Goal: Information Seeking & Learning: Find specific fact

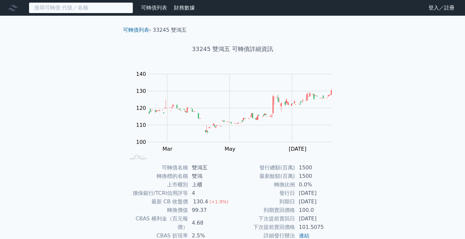
click at [78, 13] on input at bounding box center [81, 7] width 104 height 11
click at [76, 8] on input at bounding box center [81, 7] width 104 height 11
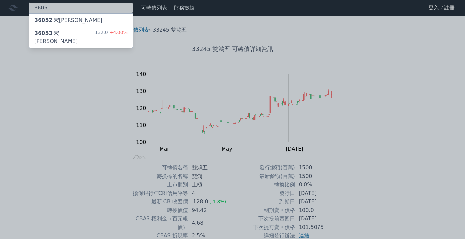
type input "3605"
click at [86, 34] on div "36053 宏致三 132.0 +4.00%" at bounding box center [81, 37] width 104 height 21
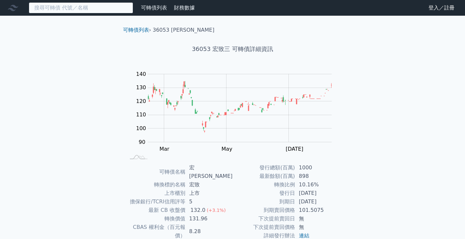
click at [95, 9] on input at bounding box center [81, 7] width 104 height 11
type input "8"
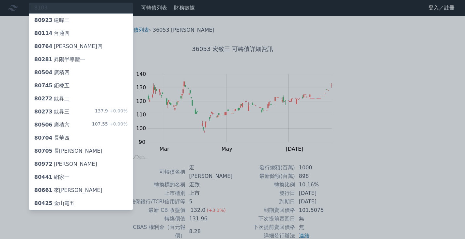
click at [51, 8] on div at bounding box center [232, 119] width 465 height 239
click at [51, 8] on div "8103 80923 建暐三 80114 台通四 80764 伍豐四 80281 昇陽半導體一 80504 廣積四 80745 鉅橡五 80272 鈦昇二 8…" at bounding box center [81, 7] width 104 height 11
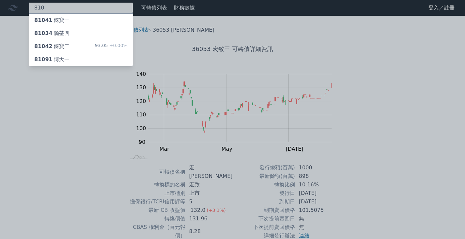
type input "810"
click at [51, 31] on div "81034 瀚[GEOGRAPHIC_DATA]" at bounding box center [51, 33] width 35 height 8
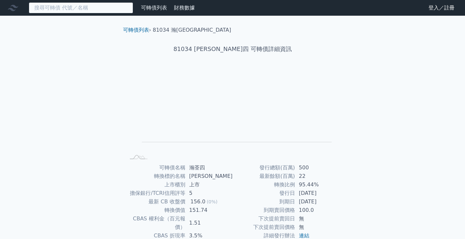
click at [88, 7] on input at bounding box center [81, 7] width 104 height 11
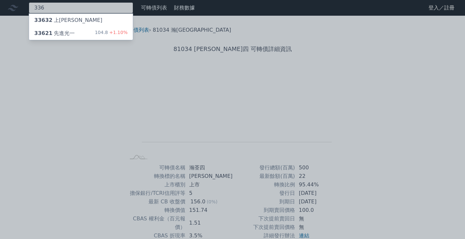
type input "336"
click at [78, 33] on div "33621 先進光一 104.8 +1.10%" at bounding box center [81, 33] width 104 height 13
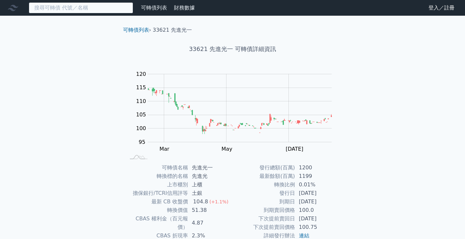
click at [97, 6] on input at bounding box center [81, 7] width 104 height 11
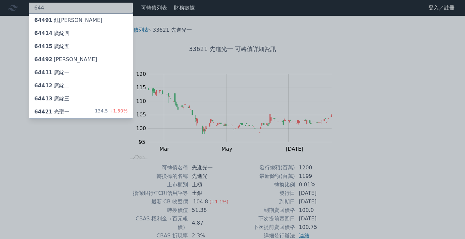
type input "644"
click at [67, 111] on div "64421 光聖一 134.5 +1.50%" at bounding box center [81, 111] width 104 height 13
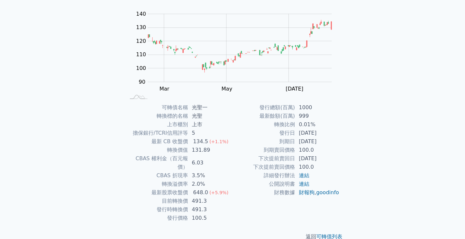
scroll to position [60, 0]
